Goal: Entertainment & Leisure: Consume media (video, audio)

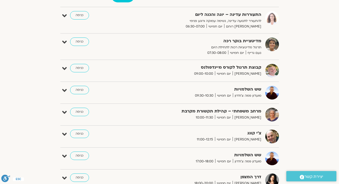
scroll to position [20, 0]
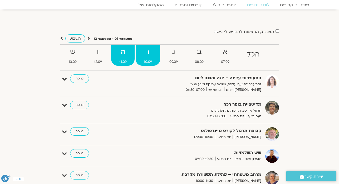
click at [148, 53] on strong "ד" at bounding box center [148, 52] width 25 height 12
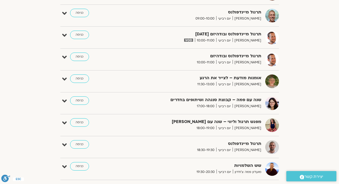
scroll to position [283, 0]
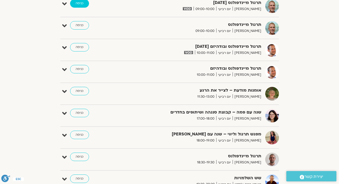
click at [76, 4] on link "כניסה" at bounding box center [79, 3] width 19 height 8
